Goal: Find specific page/section

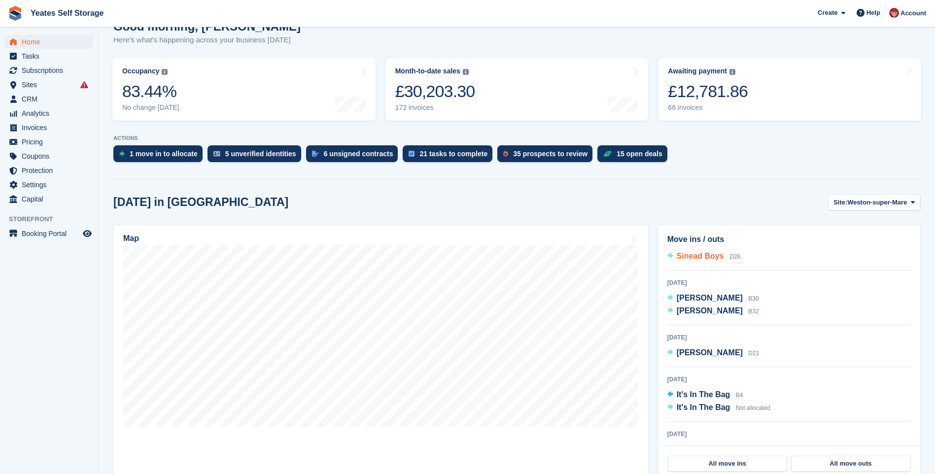
scroll to position [158, 0]
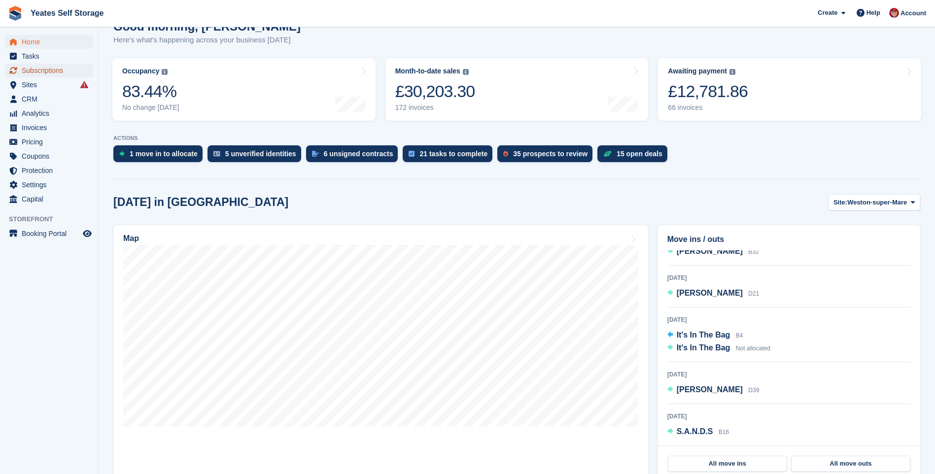
click at [36, 72] on span "Subscriptions" at bounding box center [51, 71] width 59 height 14
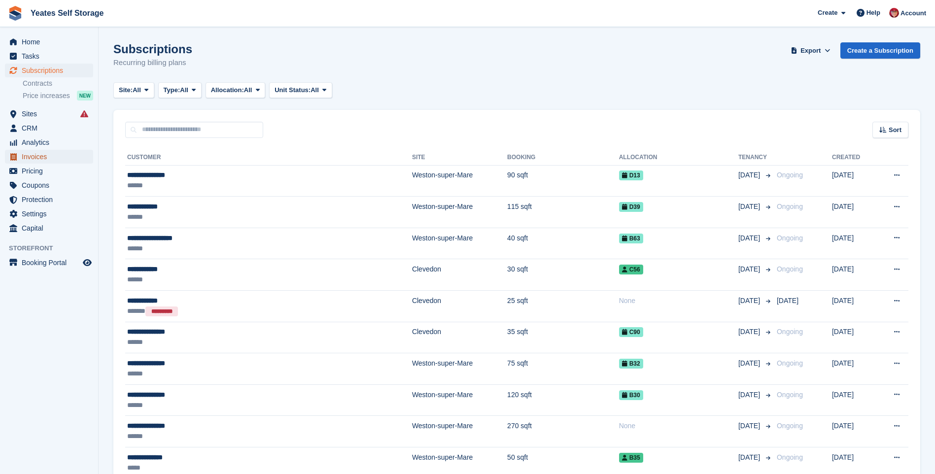
click at [36, 155] on span "Invoices" at bounding box center [51, 157] width 59 height 14
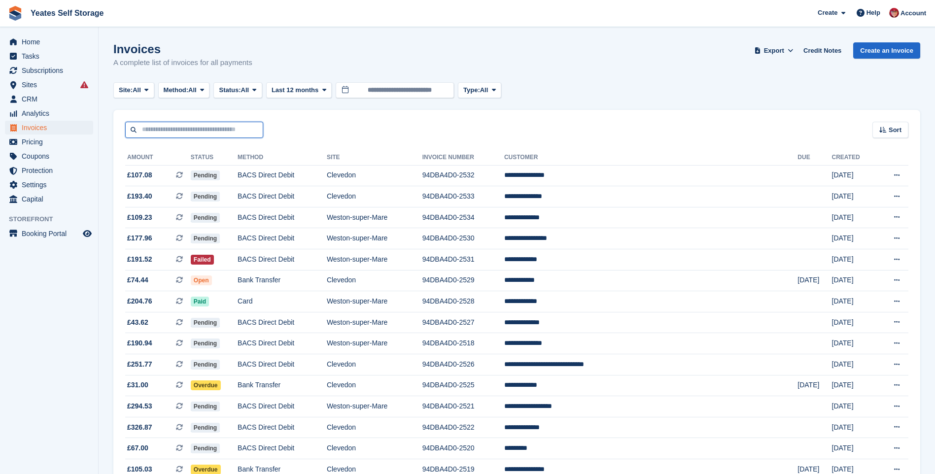
click at [154, 129] on input "text" at bounding box center [194, 130] width 138 height 16
type input "*"
